Goal: Task Accomplishment & Management: Manage account settings

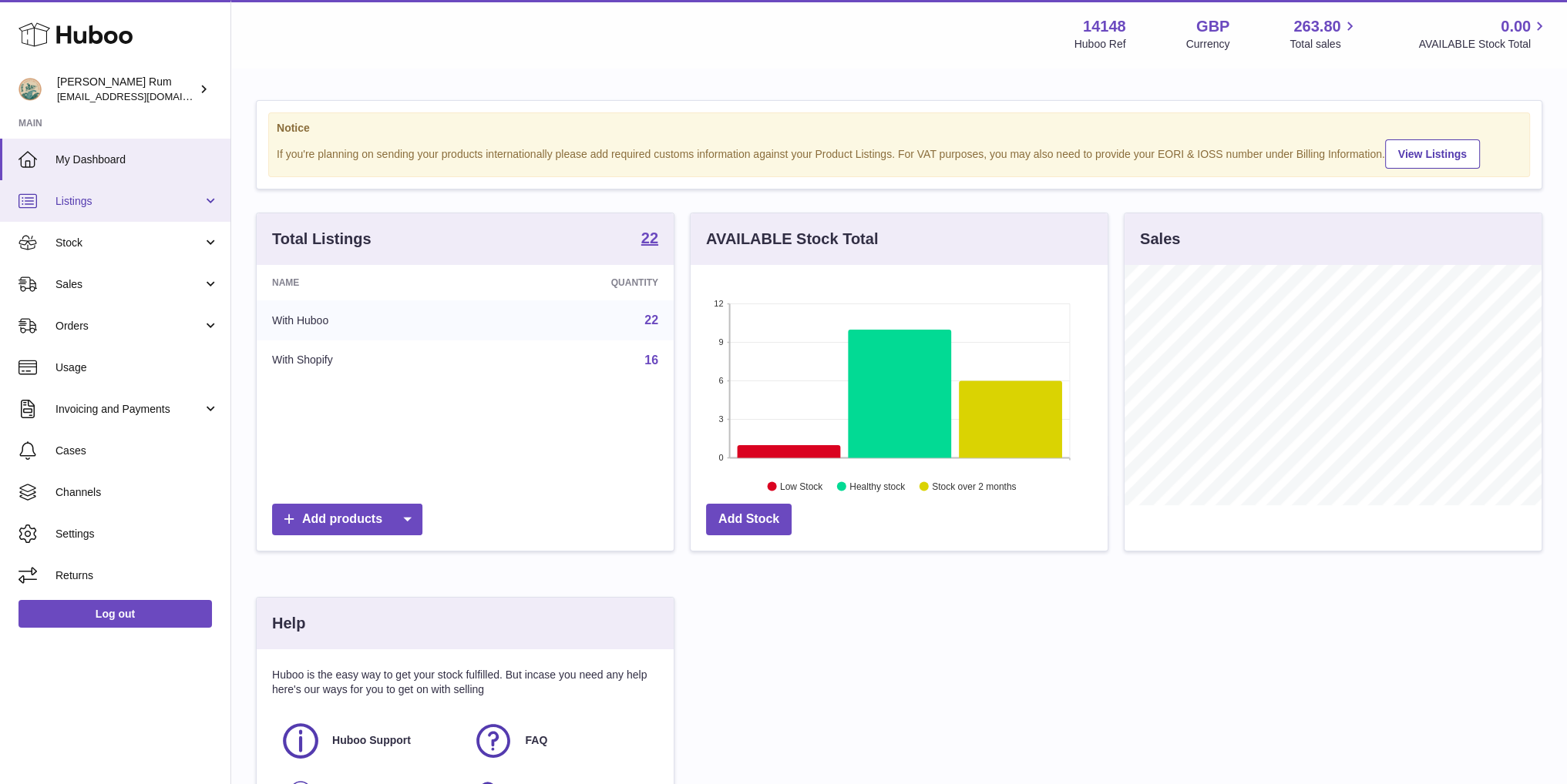
scroll to position [240, 416]
click at [101, 238] on span "Stock" at bounding box center [129, 243] width 147 height 14
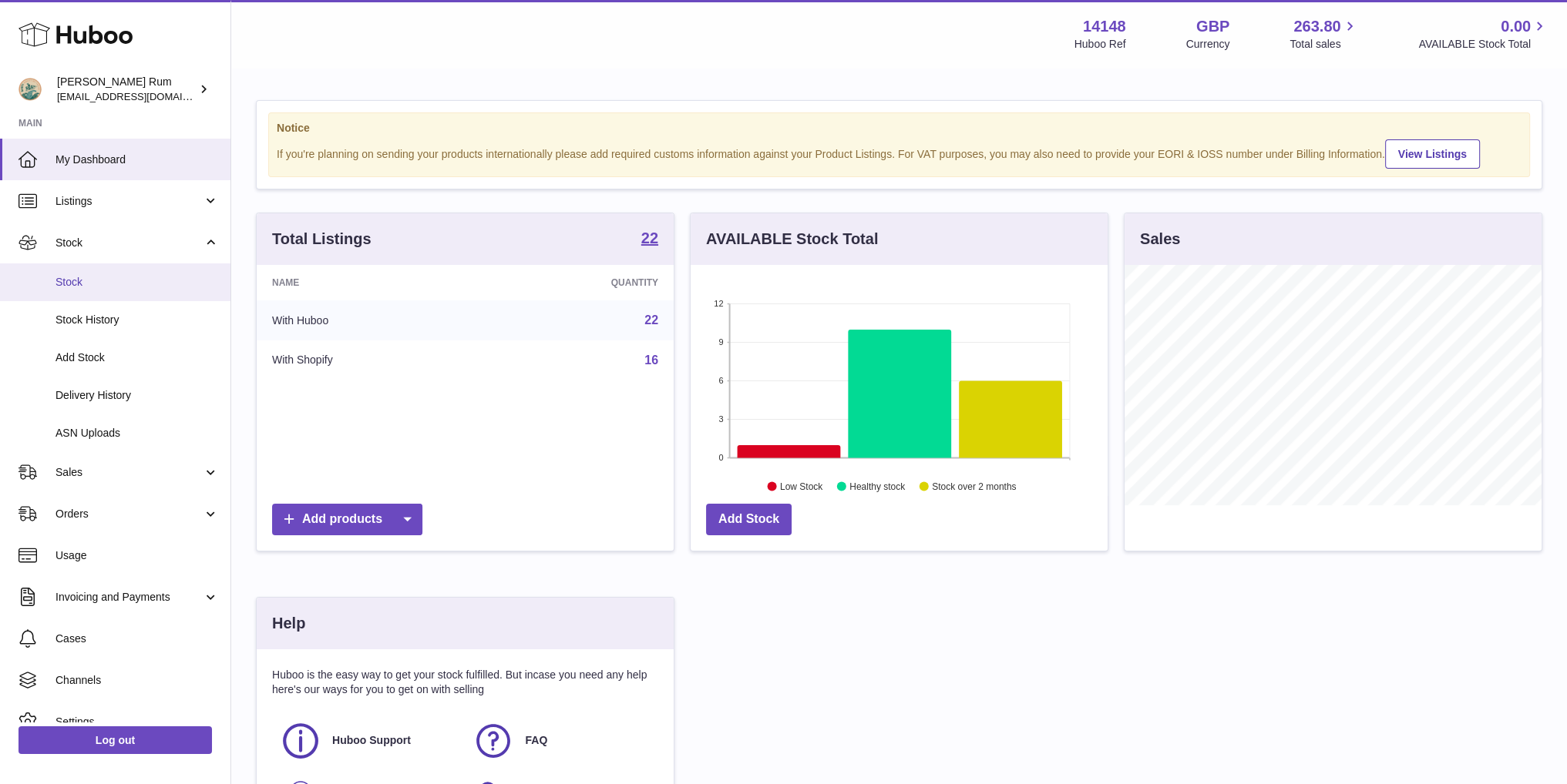
click at [88, 281] on span "Stock" at bounding box center [137, 283] width 163 height 14
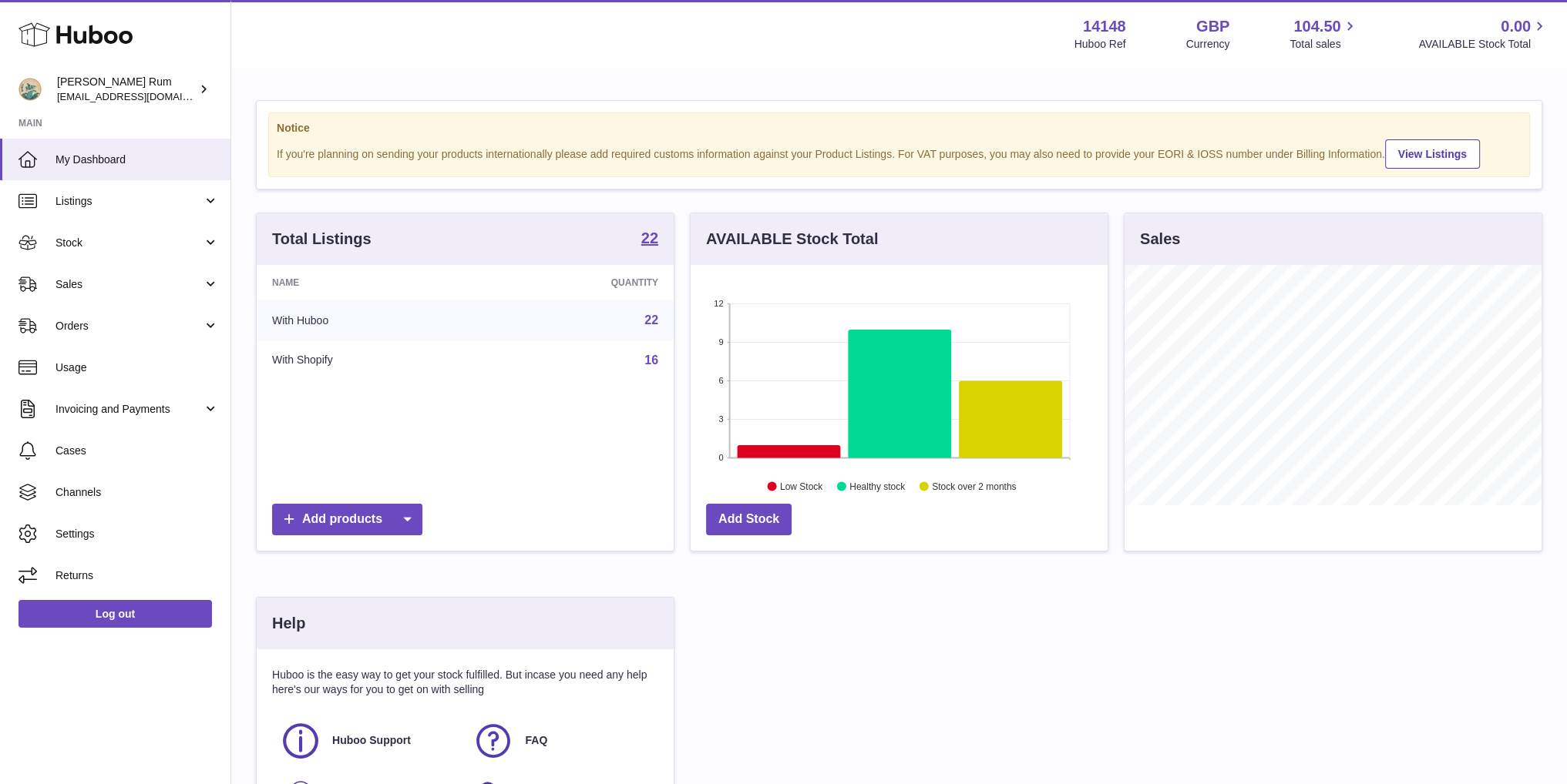
scroll to position [240, 416]
click at [99, 84] on div "Barti Rum mail@bartirum.wales" at bounding box center [127, 89] width 139 height 29
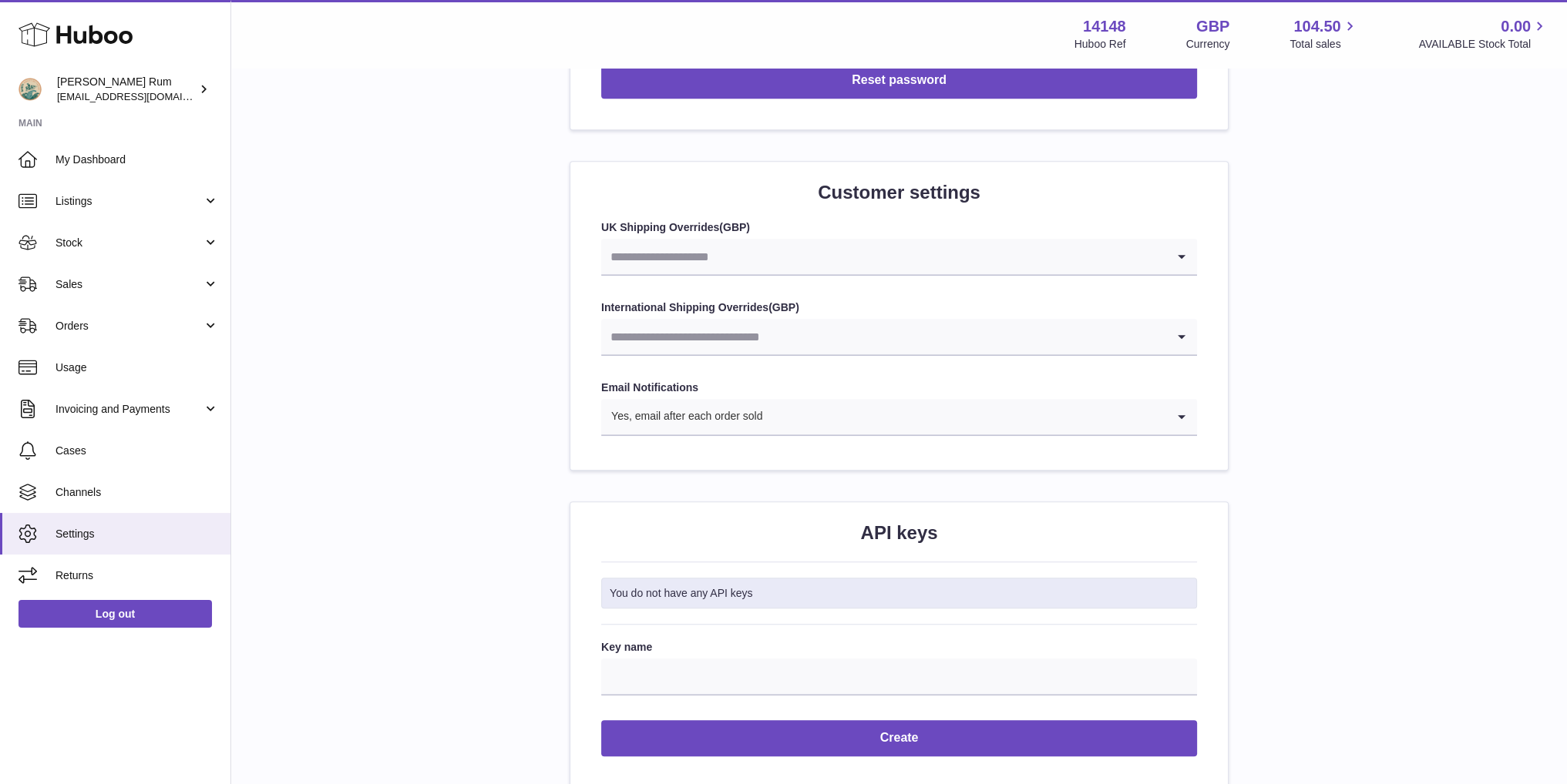
scroll to position [1566, 0]
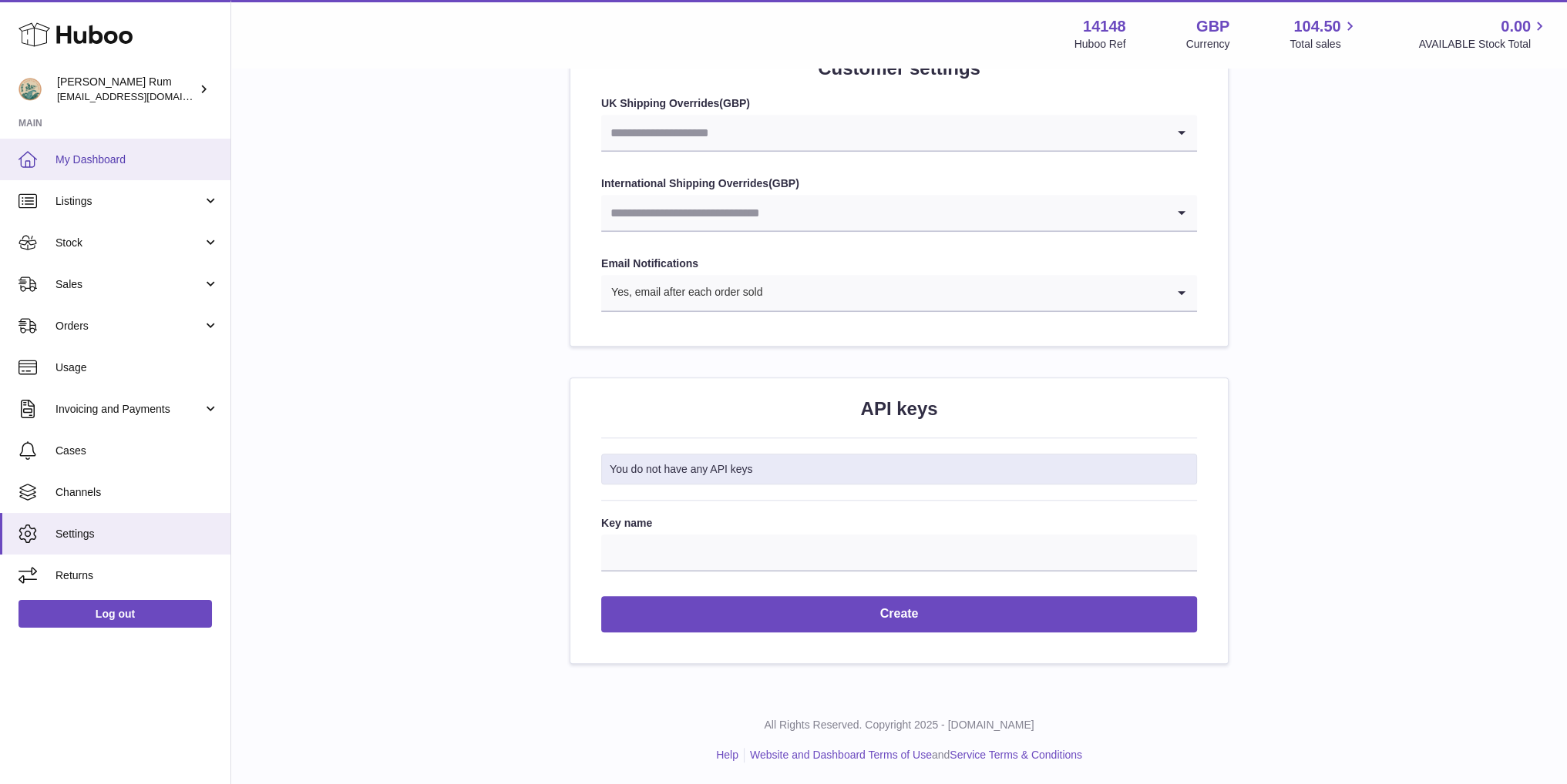
click at [77, 168] on link "My Dashboard" at bounding box center [115, 159] width 230 height 41
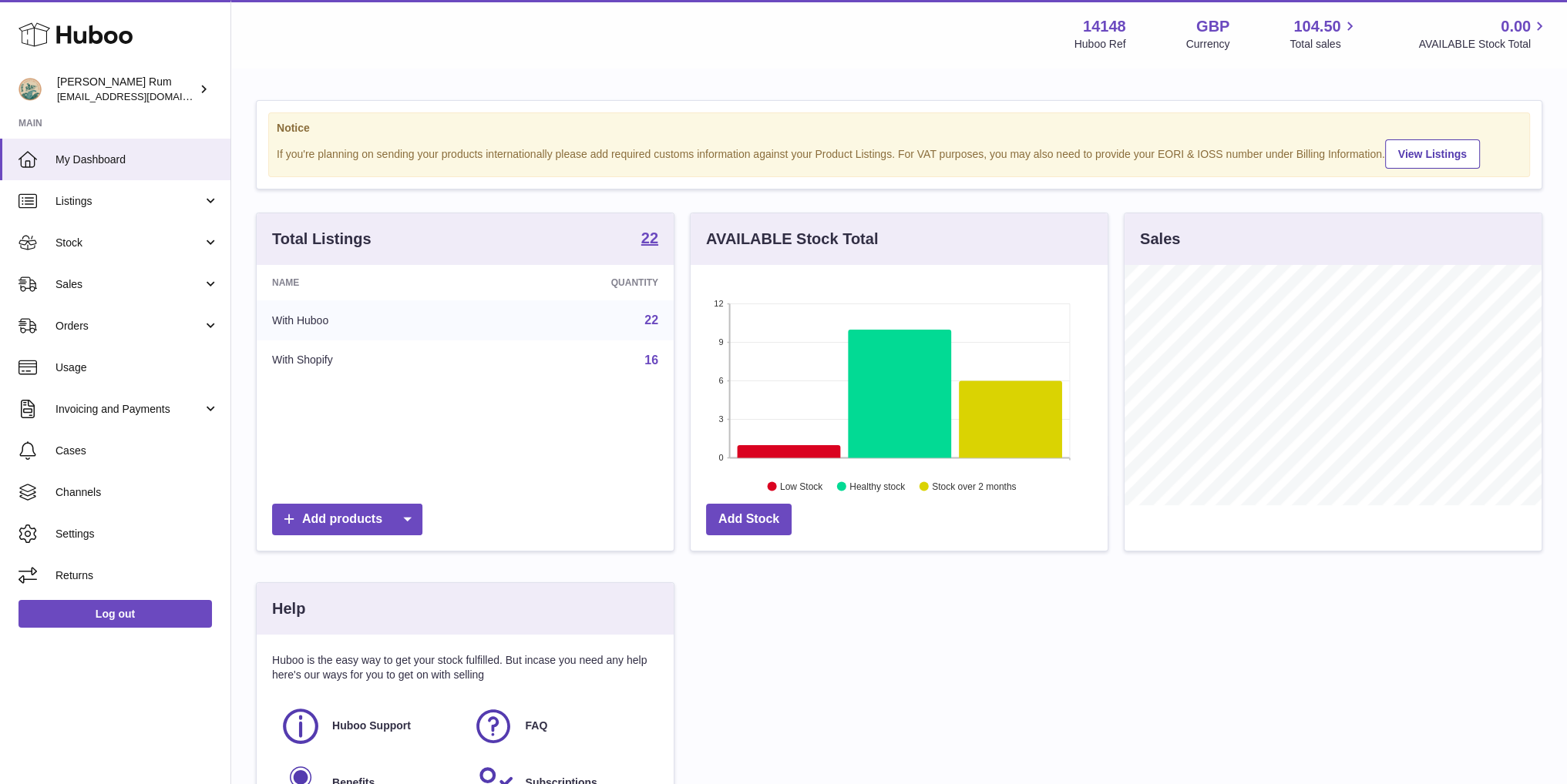
scroll to position [240, 416]
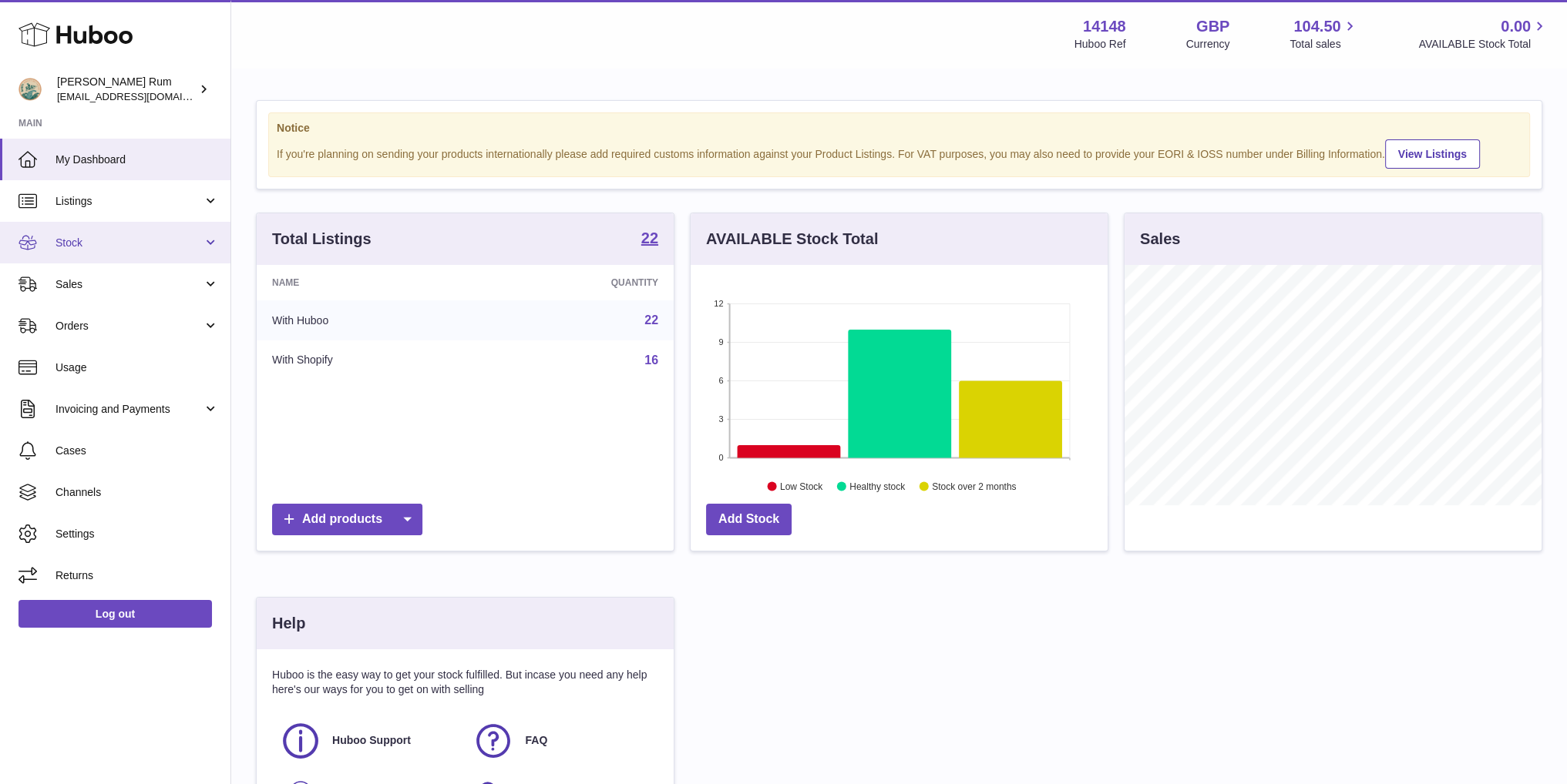
click at [77, 255] on link "Stock" at bounding box center [115, 243] width 230 height 41
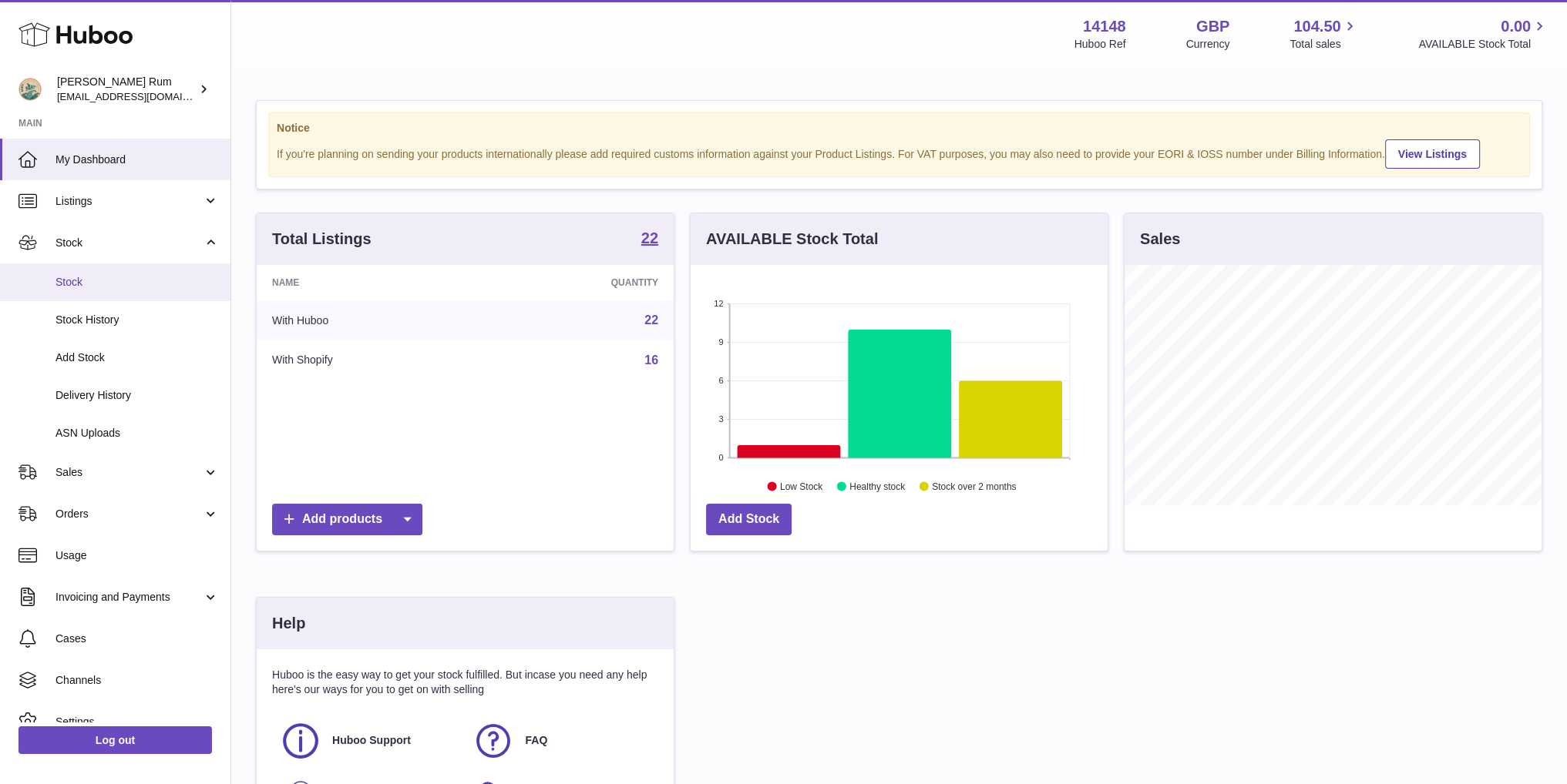
click at [92, 282] on span "Stock" at bounding box center [137, 283] width 163 height 14
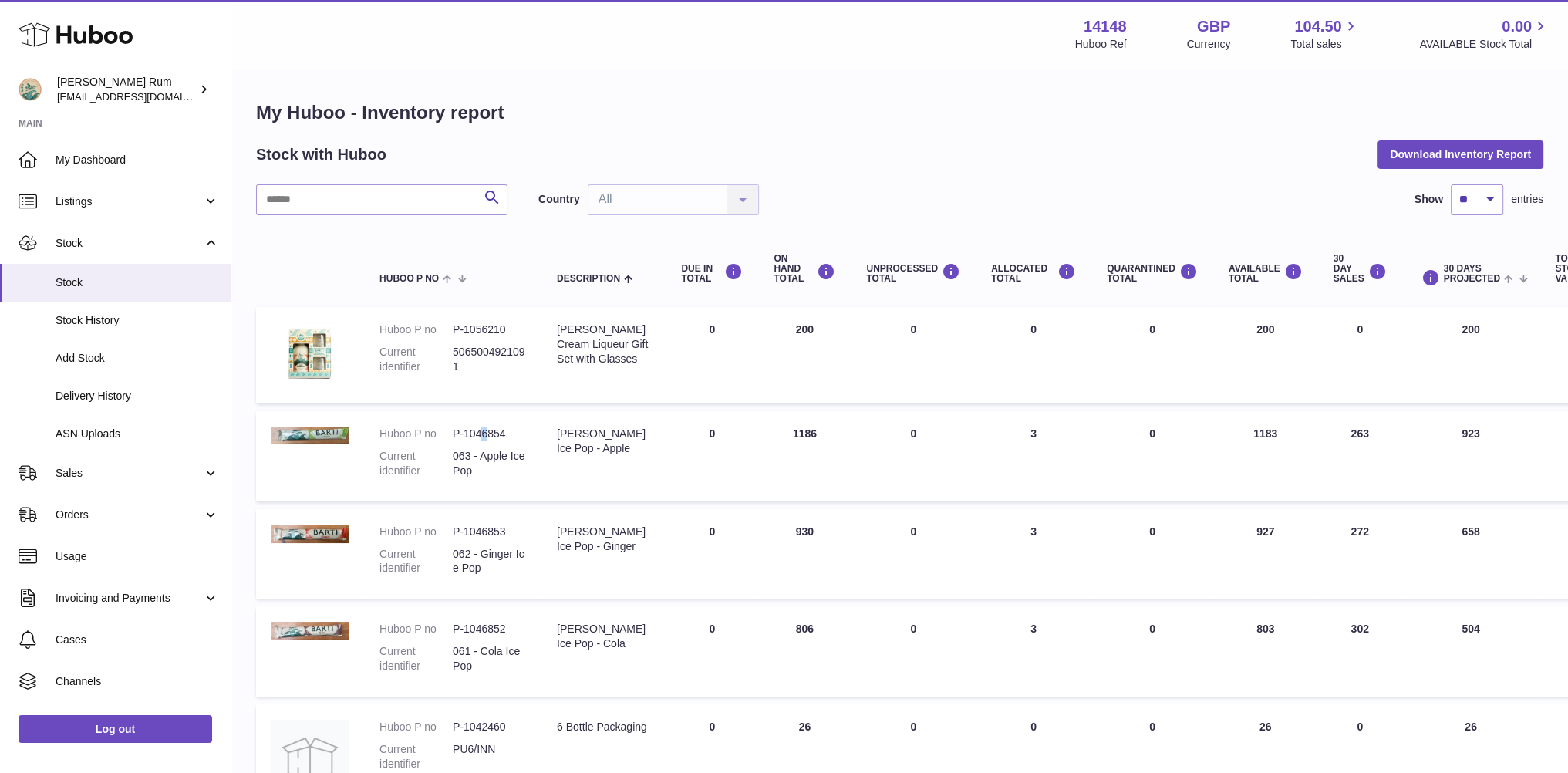
click at [484, 425] on td "Huboo P no P-1046854 Current identifier 063 - Apple Ice Pop" at bounding box center [453, 456] width 178 height 90
click at [485, 455] on dd "063 - Apple Ice Pop" at bounding box center [489, 463] width 73 height 29
click at [105, 205] on span "Listings" at bounding box center [129, 202] width 147 height 14
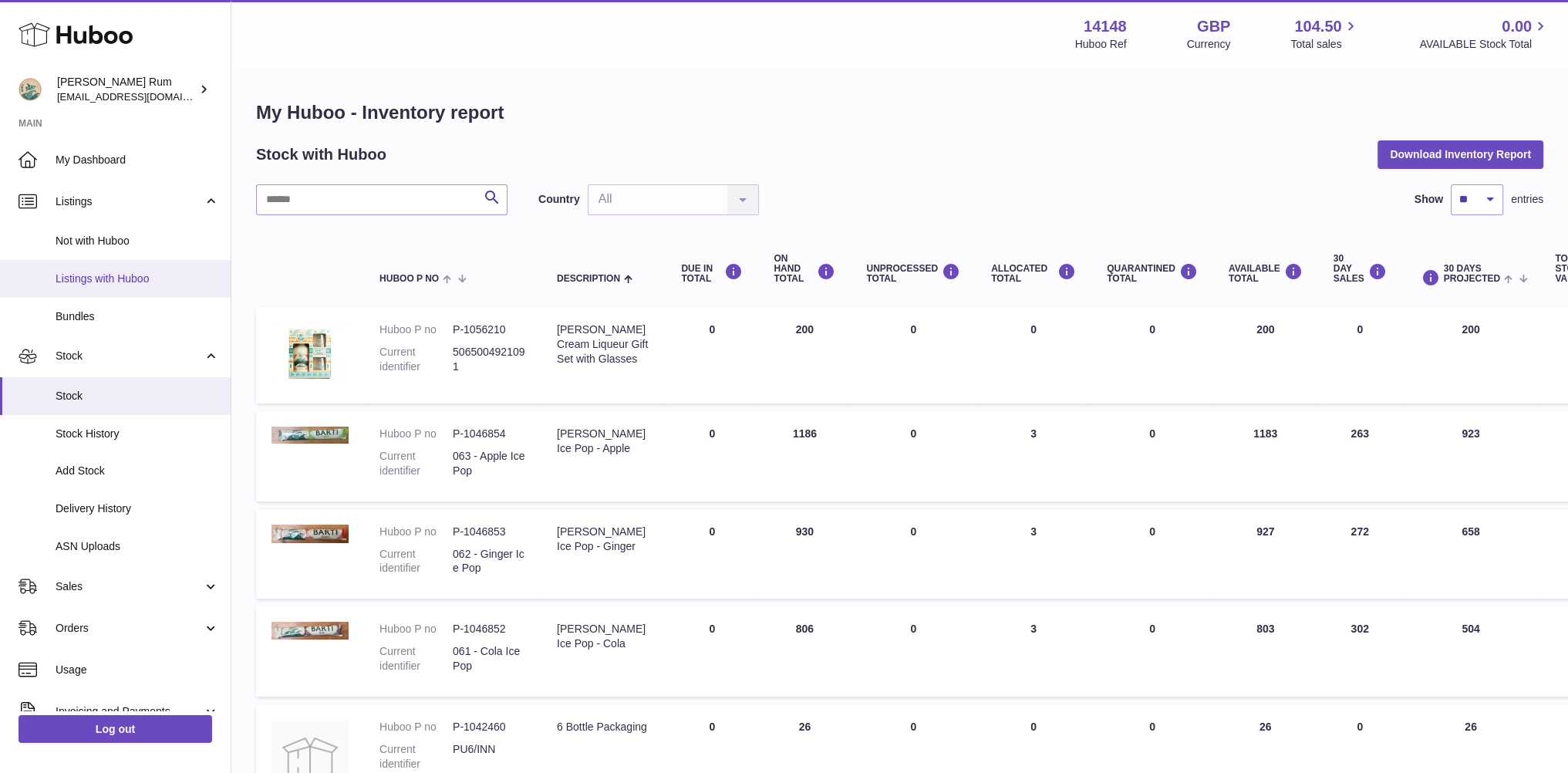
click at [101, 286] on link "Listings with Huboo" at bounding box center [115, 278] width 230 height 37
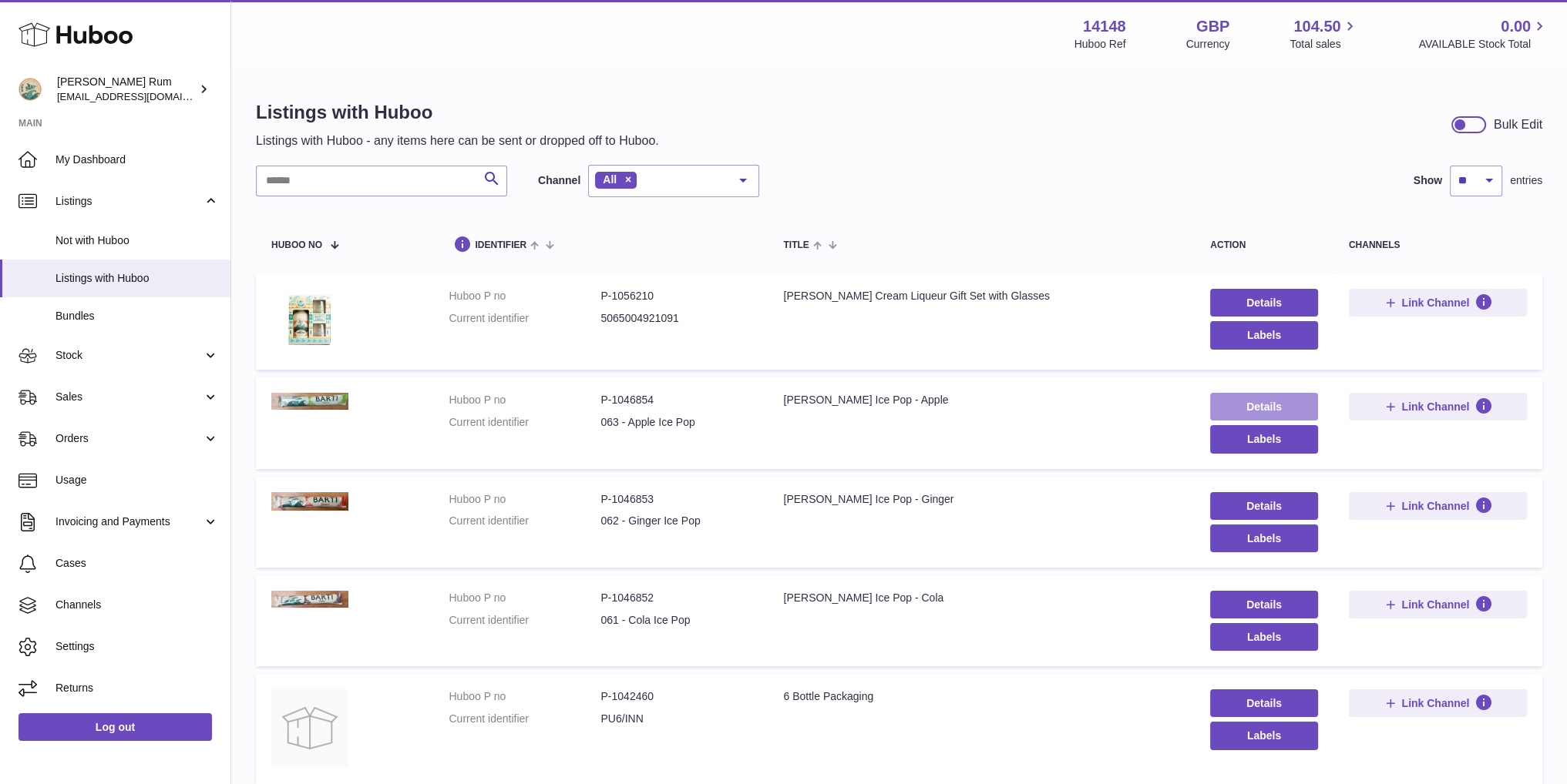
click at [1292, 400] on link "Details" at bounding box center [1264, 407] width 108 height 28
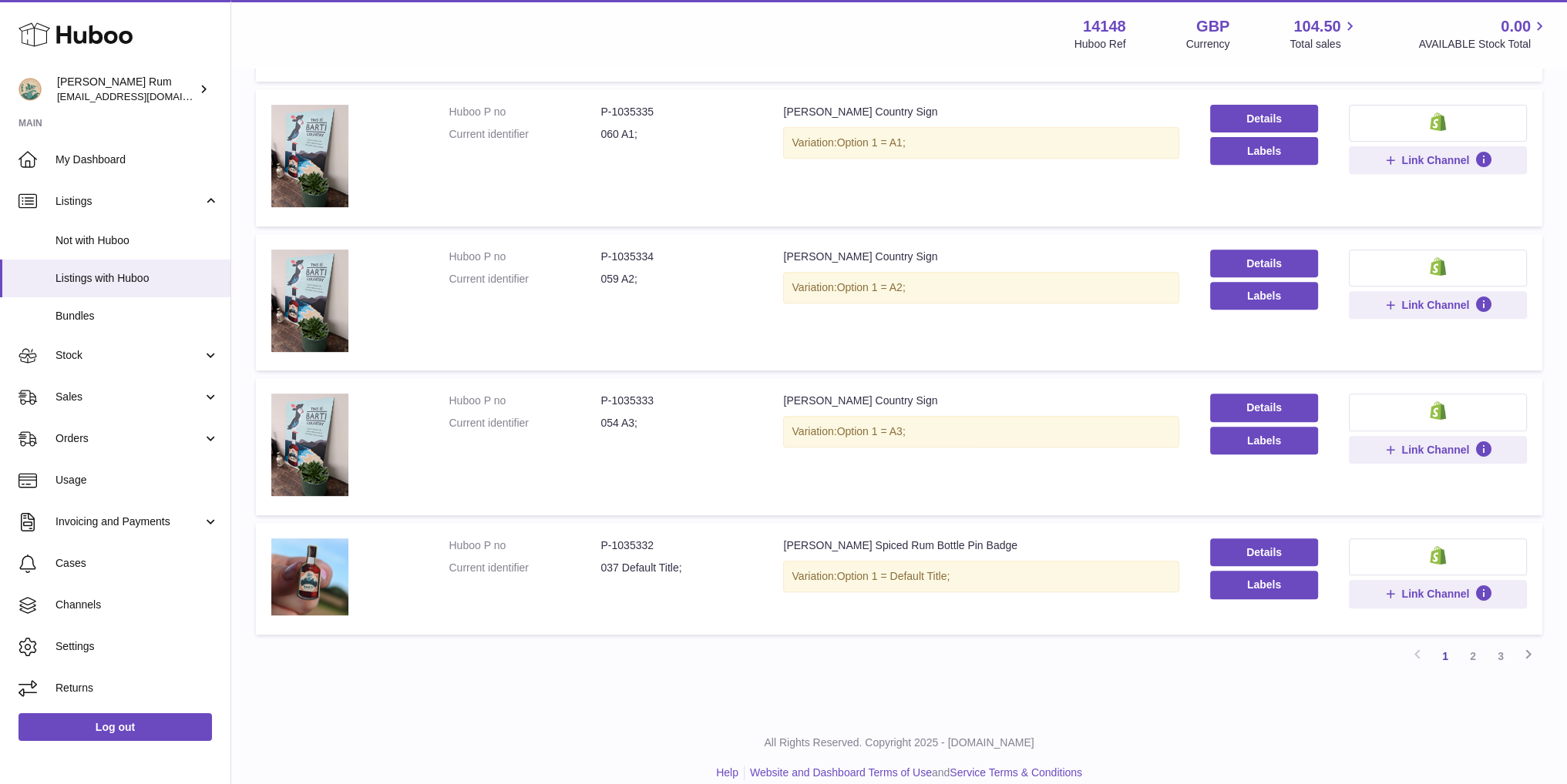
scroll to position [841, 0]
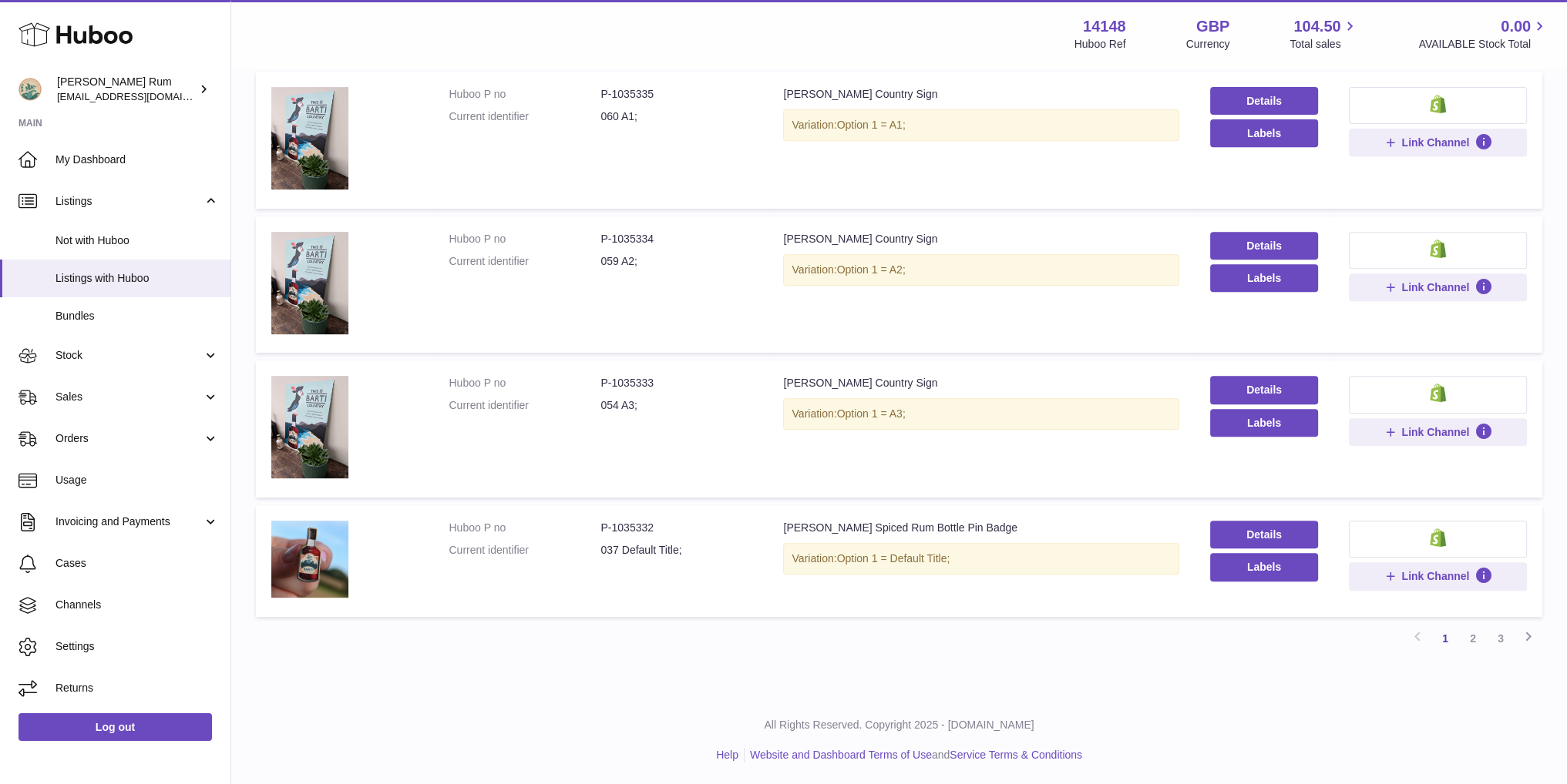
click at [1470, 641] on link "2" at bounding box center [1473, 638] width 28 height 28
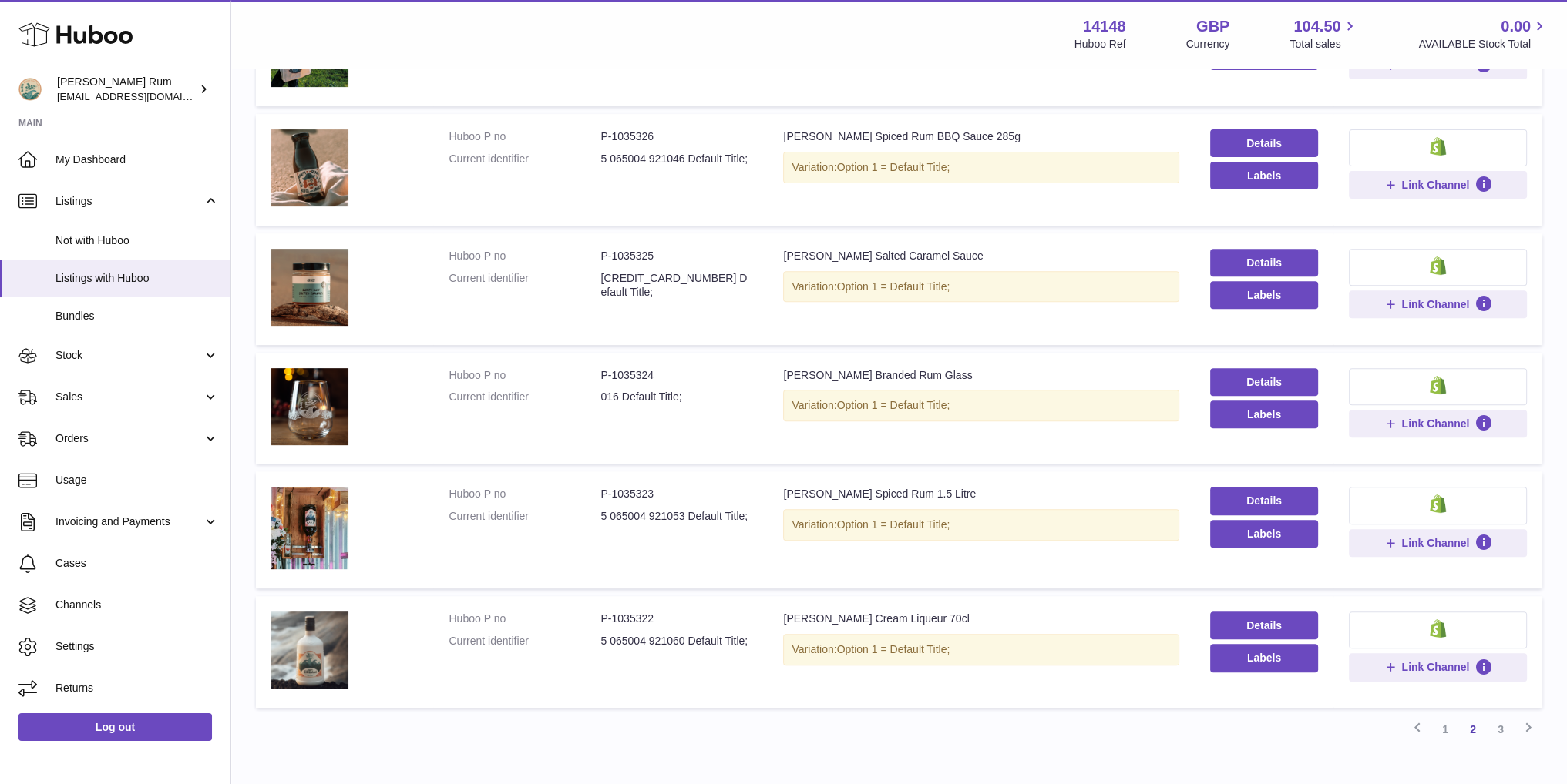
scroll to position [763, 0]
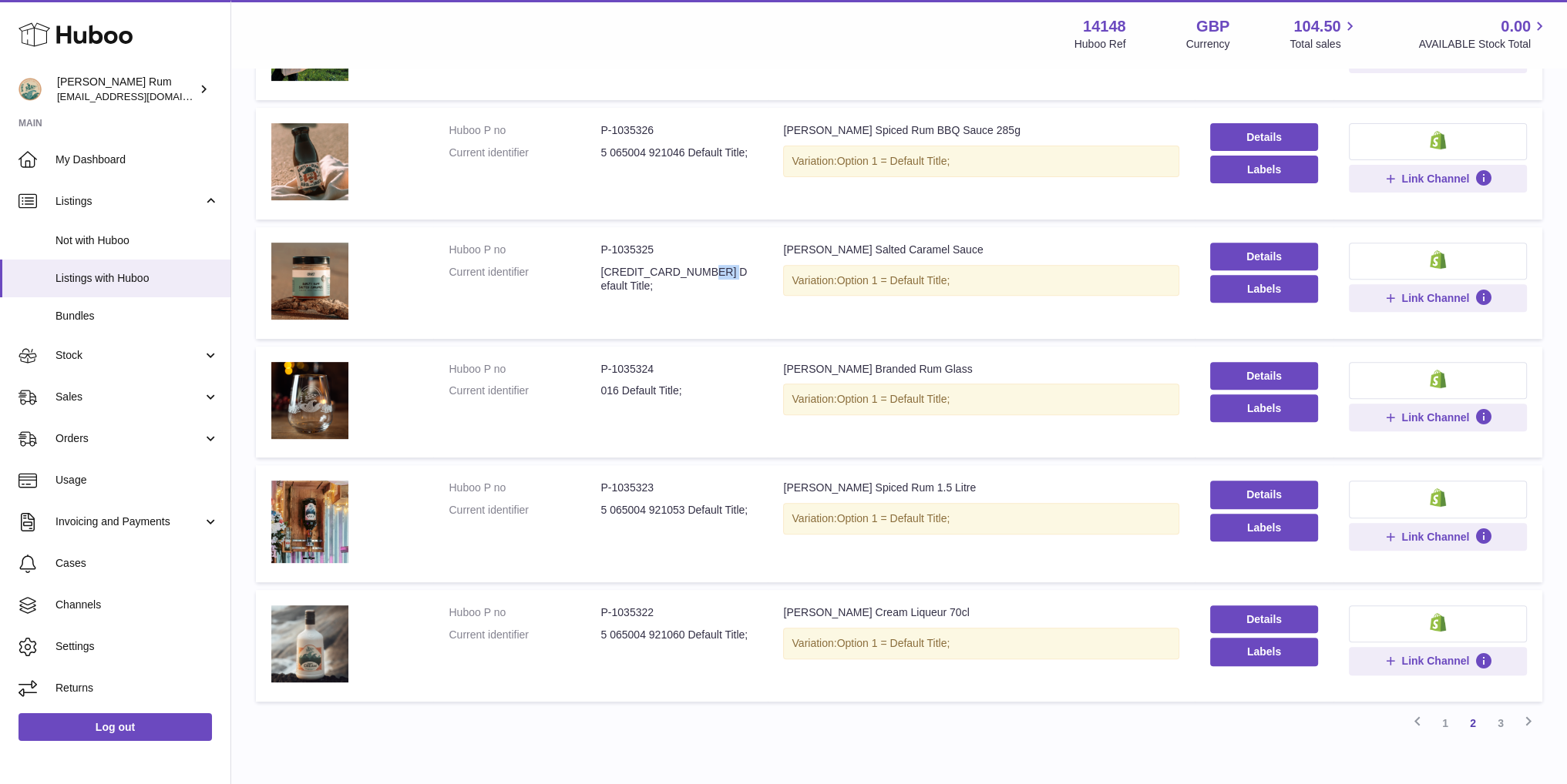
drag, startPoint x: 682, startPoint y: 268, endPoint x: 600, endPoint y: 271, distance: 82.1
click at [600, 271] on dd "5 060944 650018 Default Title;" at bounding box center [676, 279] width 152 height 29
copy dd "5 060944 650018"
drag, startPoint x: 76, startPoint y: 364, endPoint x: 80, endPoint y: 376, distance: 12.6
click at [76, 364] on link "Stock" at bounding box center [115, 356] width 230 height 41
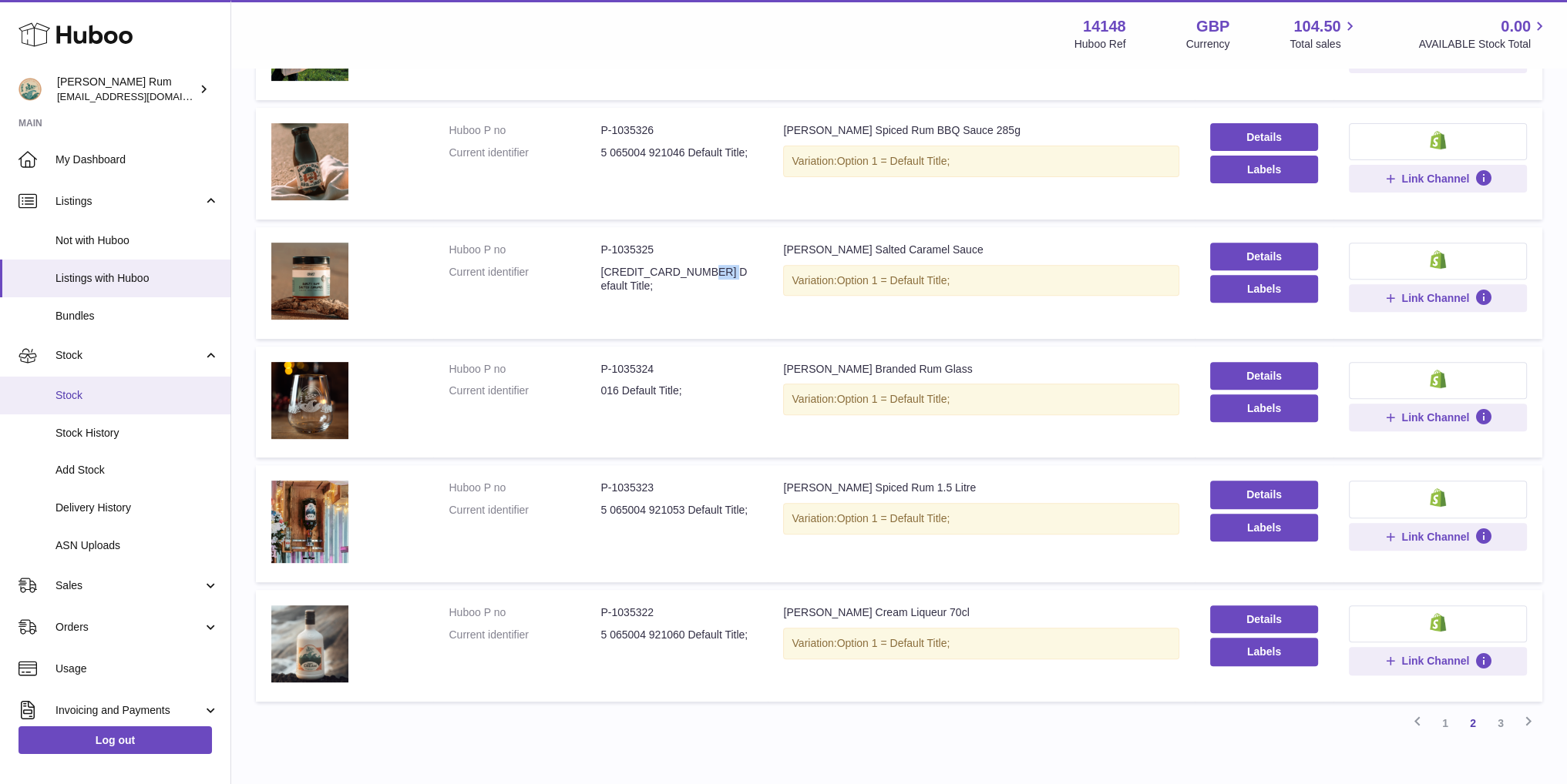
click at [80, 390] on span "Stock" at bounding box center [137, 396] width 163 height 14
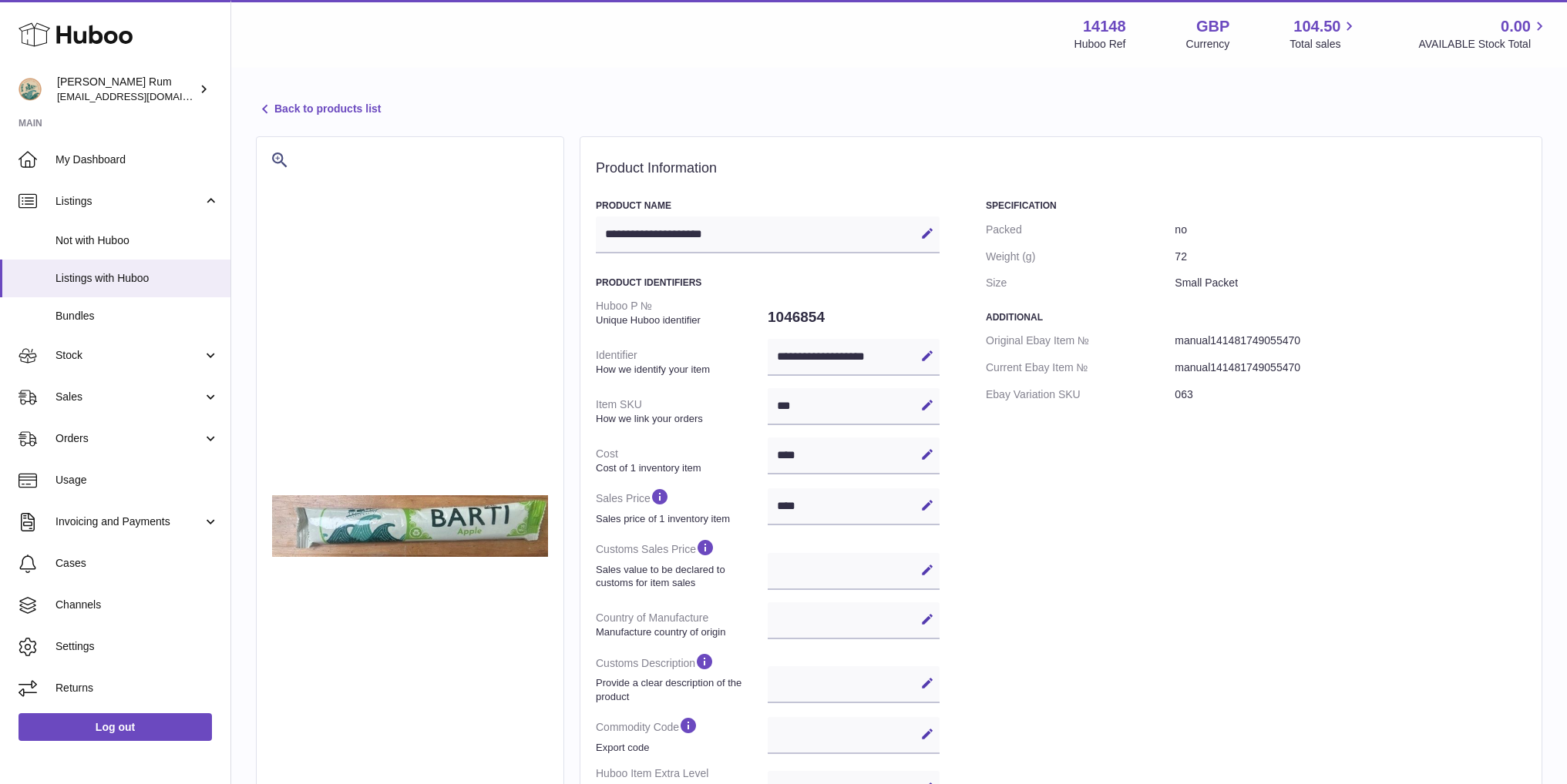
select select
select select "****"
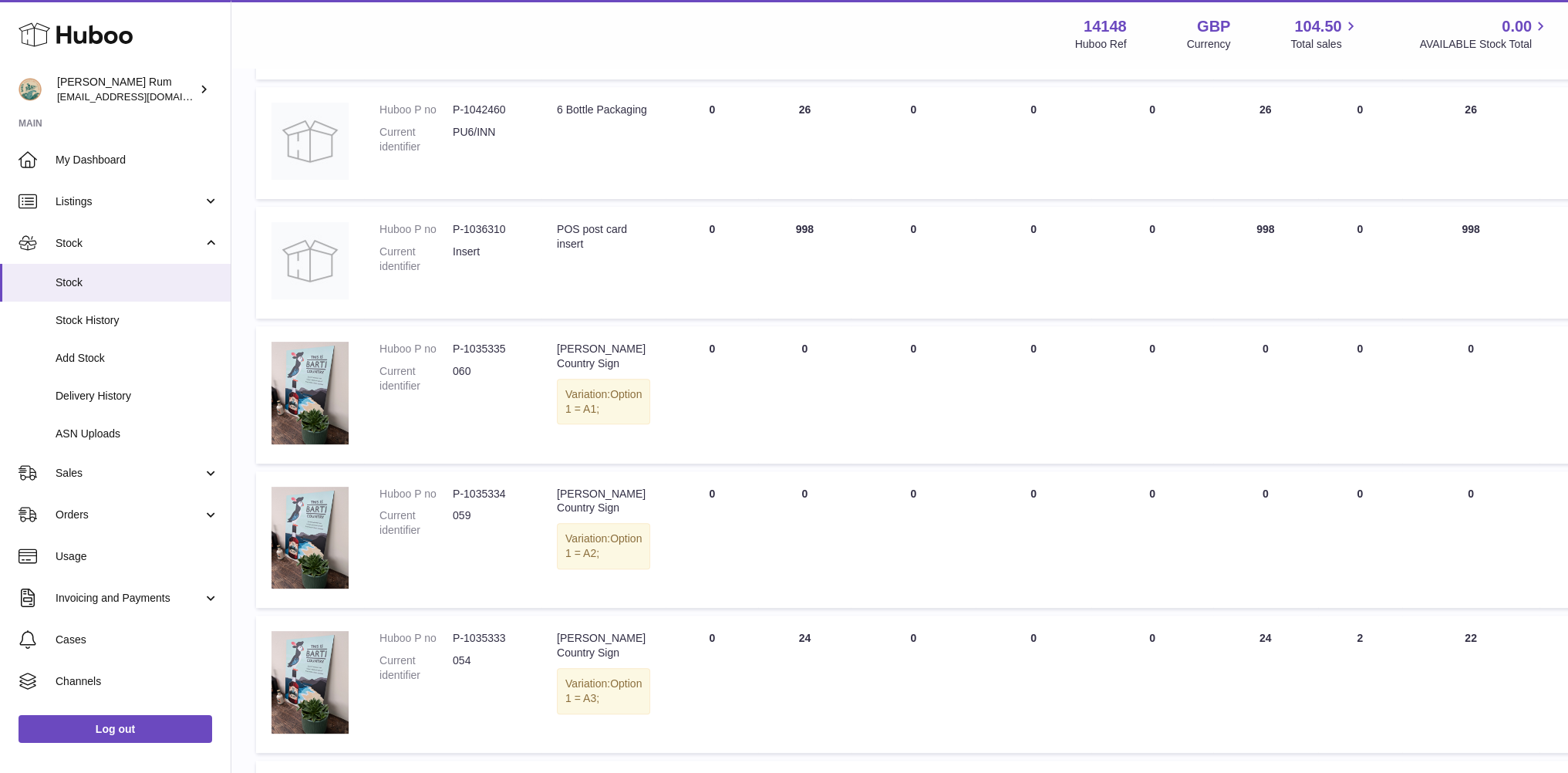
scroll to position [922, 0]
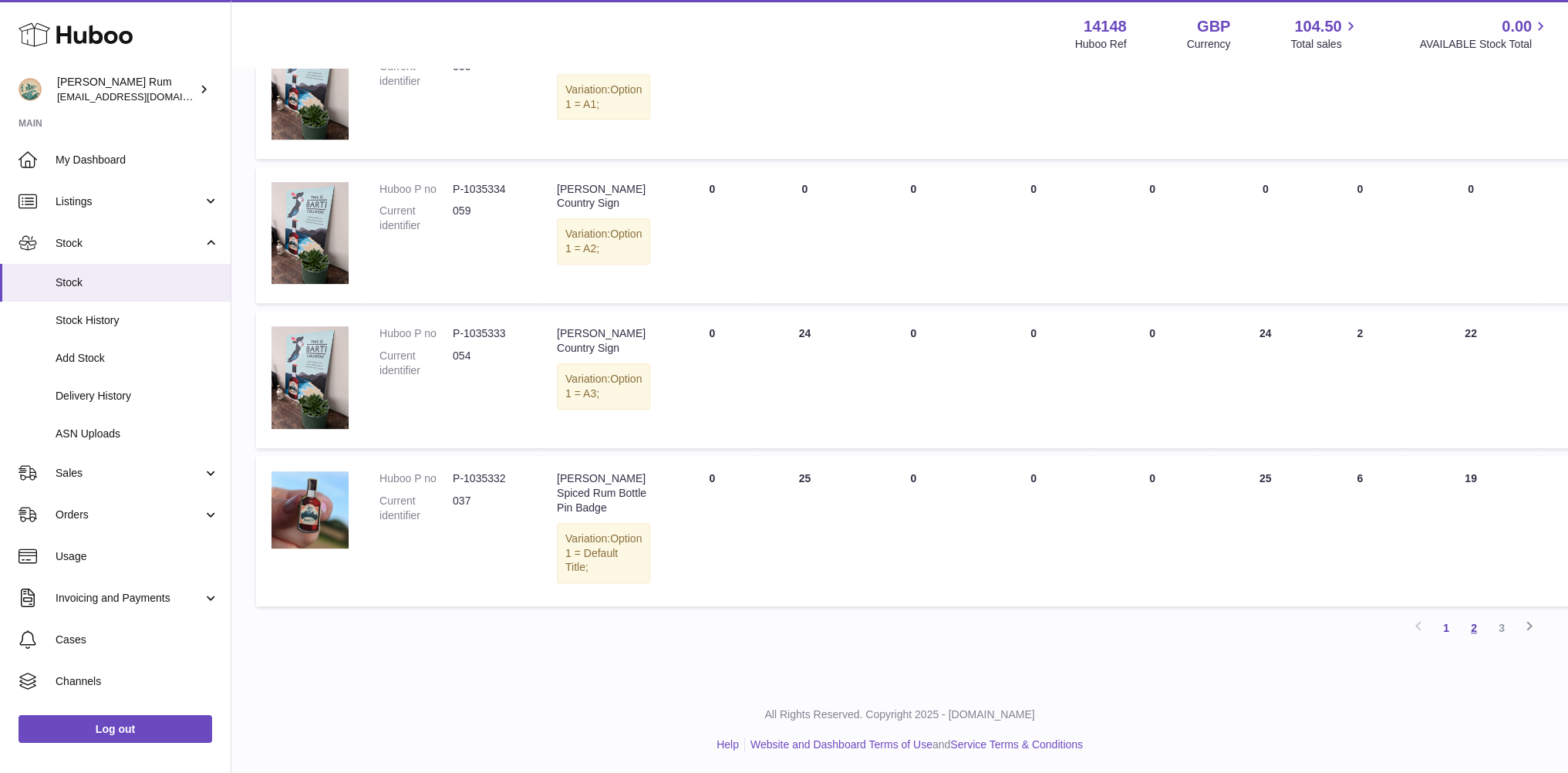
click at [1483, 630] on link "2" at bounding box center [1474, 628] width 28 height 28
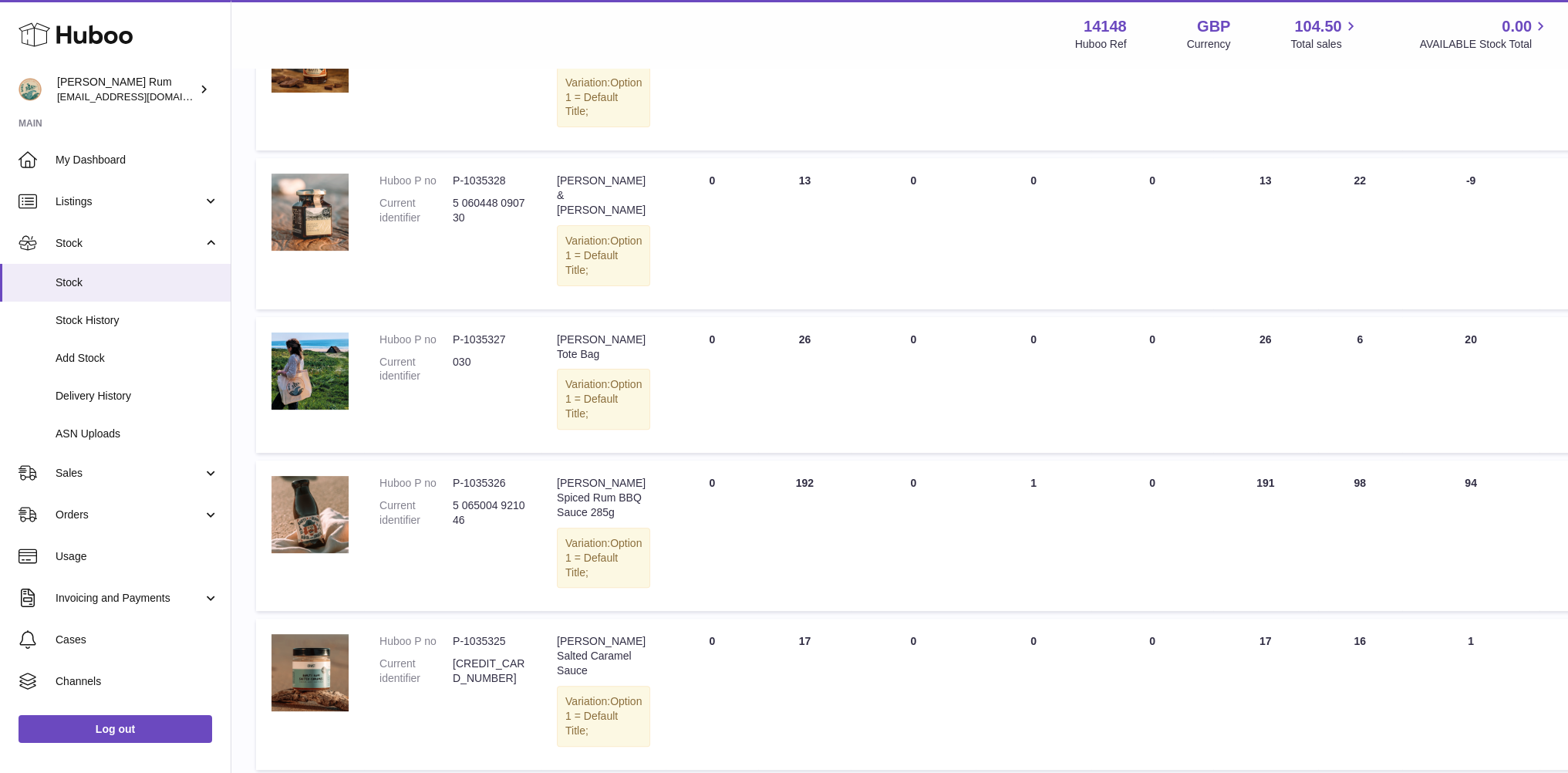
scroll to position [687, 0]
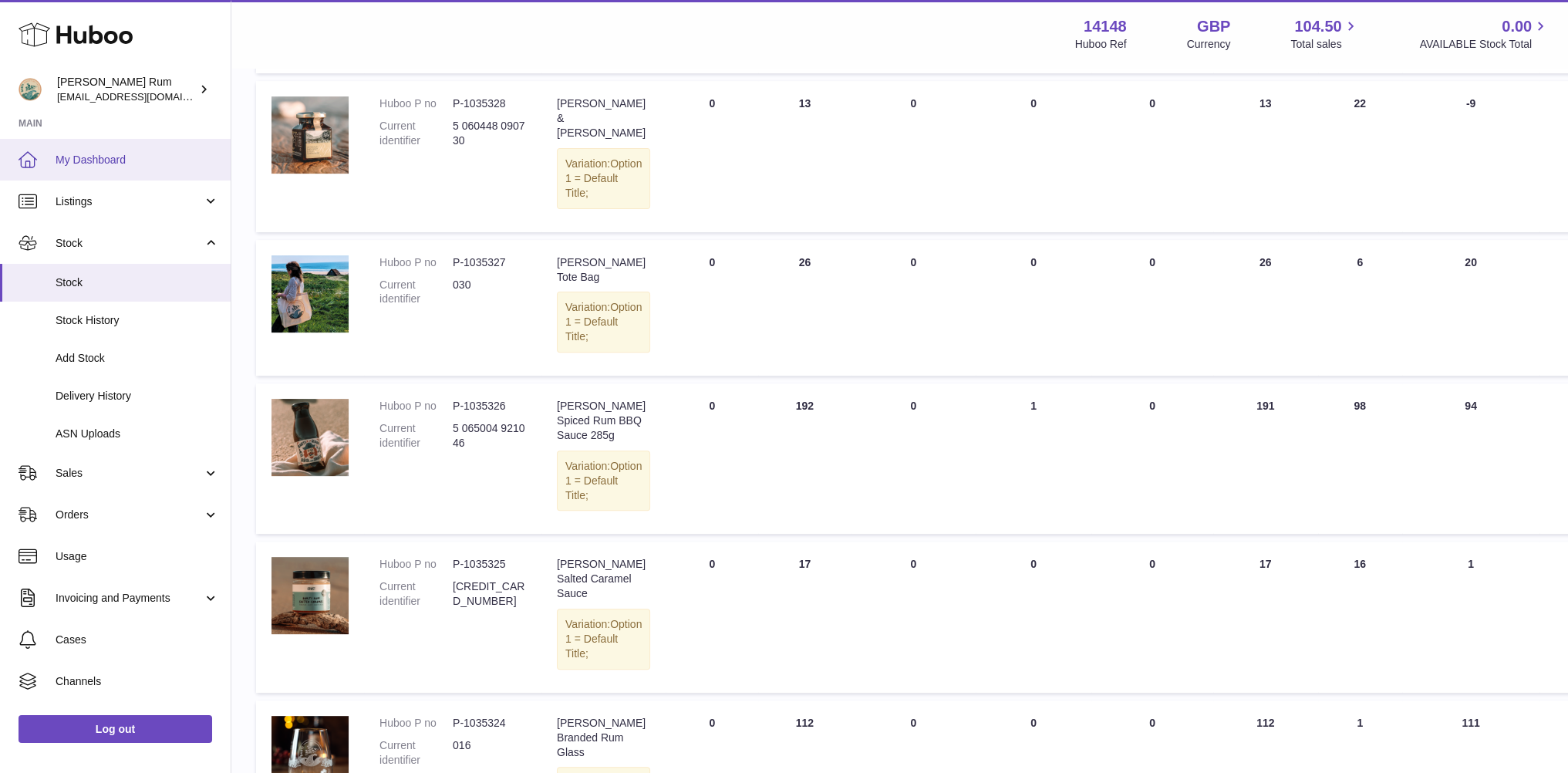
click at [80, 169] on link "My Dashboard" at bounding box center [115, 159] width 230 height 41
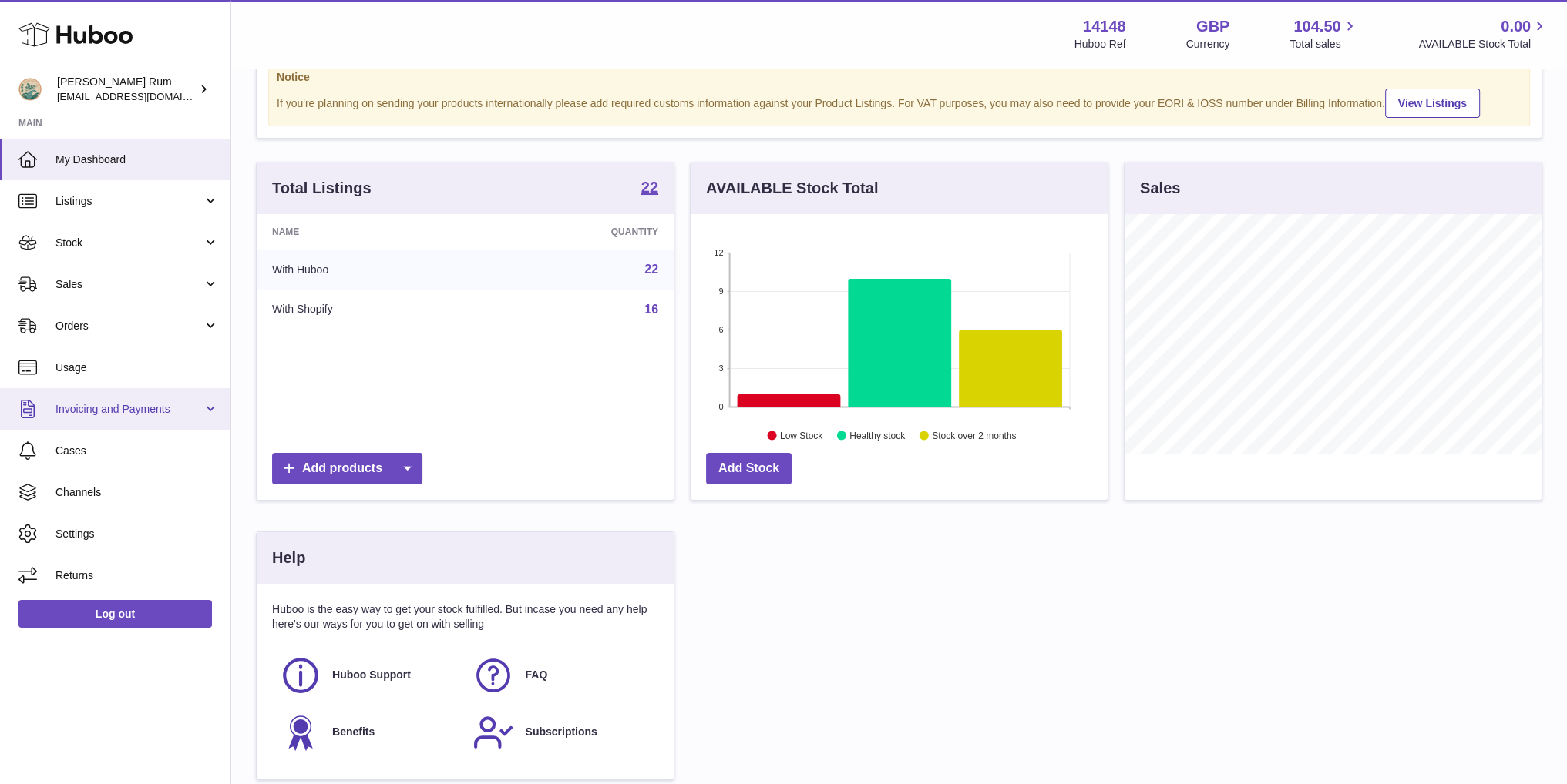
scroll to position [240, 416]
